Goal: Navigation & Orientation: Find specific page/section

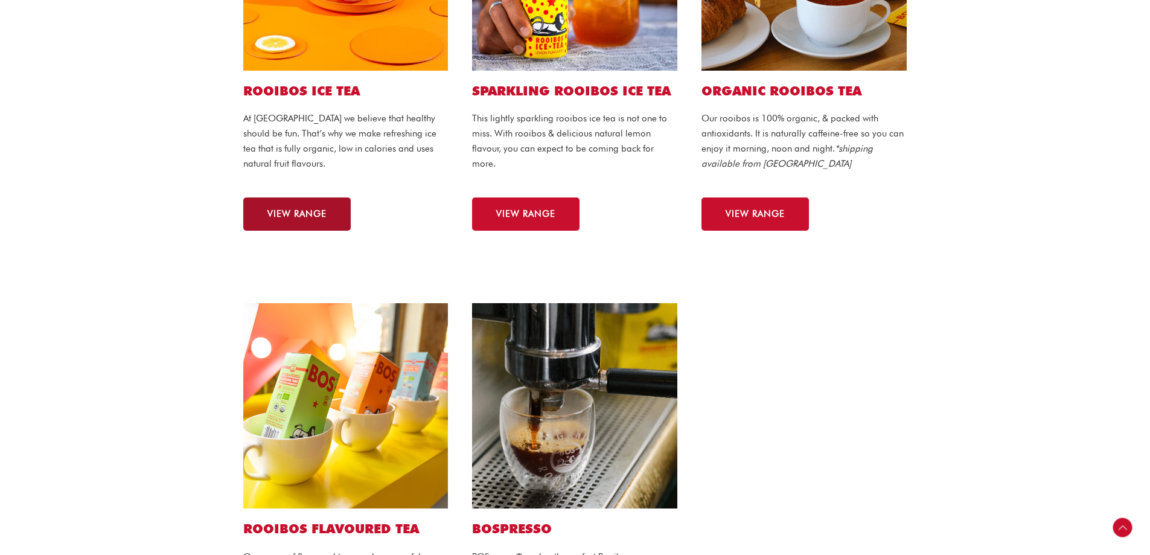
scroll to position [362, 0]
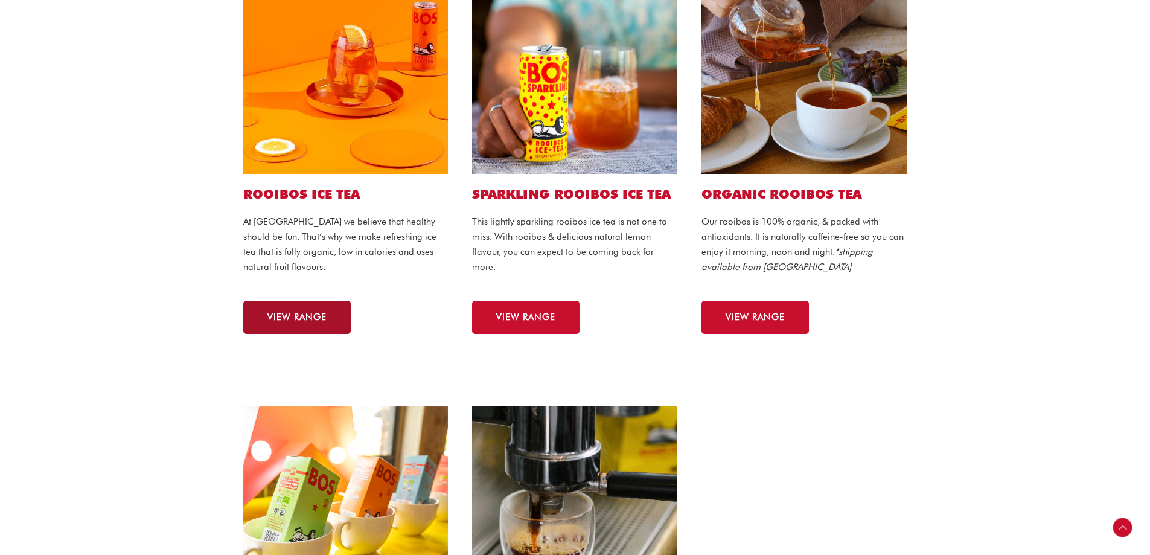
click at [313, 305] on link "VIEW RANGE" at bounding box center [296, 317] width 107 height 33
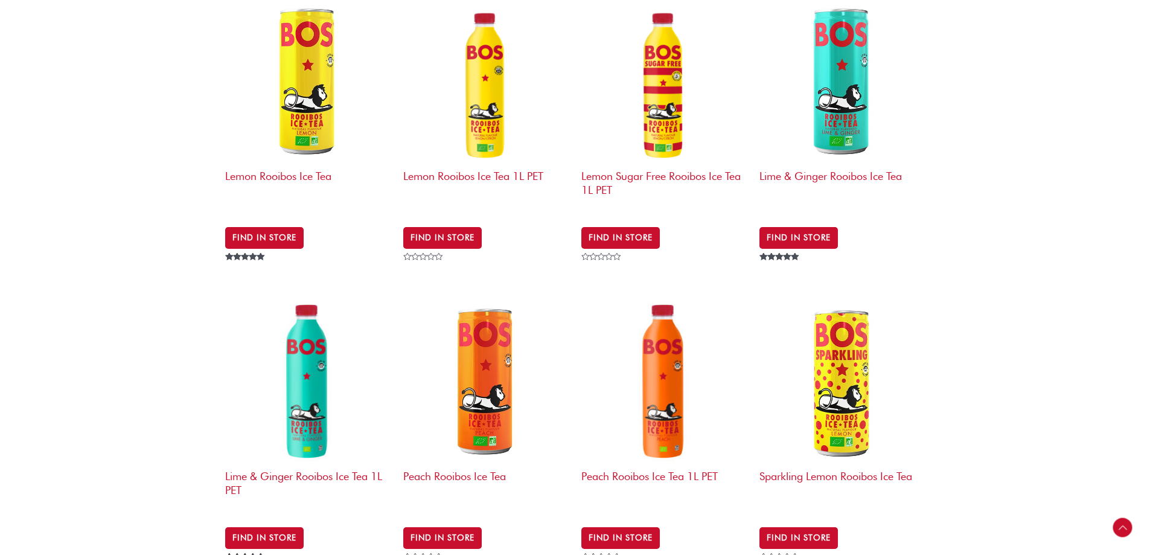
scroll to position [483, 0]
